Goal: Information Seeking & Learning: Find specific page/section

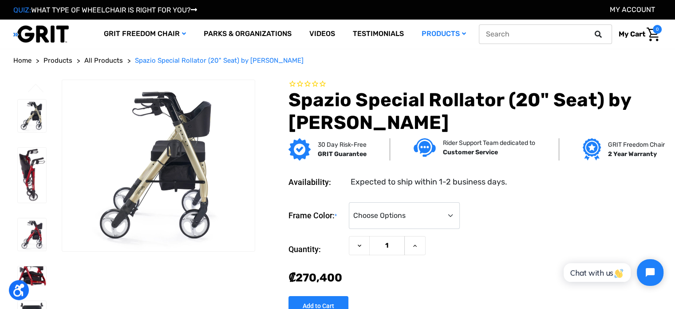
click at [597, 36] on icon at bounding box center [598, 34] width 7 height 7
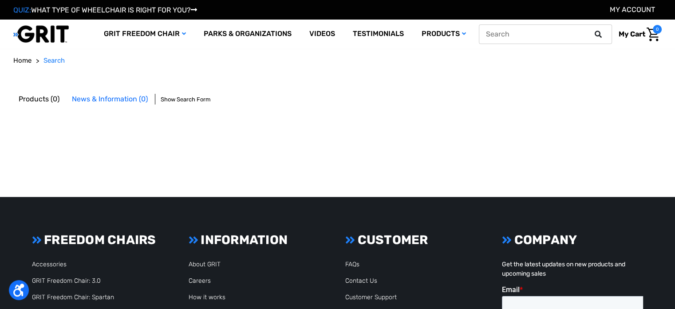
click at [550, 32] on input "text" at bounding box center [545, 34] width 133 height 20
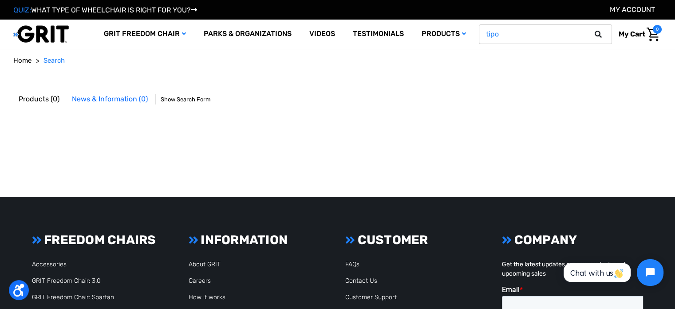
type input "tipo"
click at [592, 30] on button at bounding box center [601, 34] width 18 height 8
